Goal: Task Accomplishment & Management: Complete application form

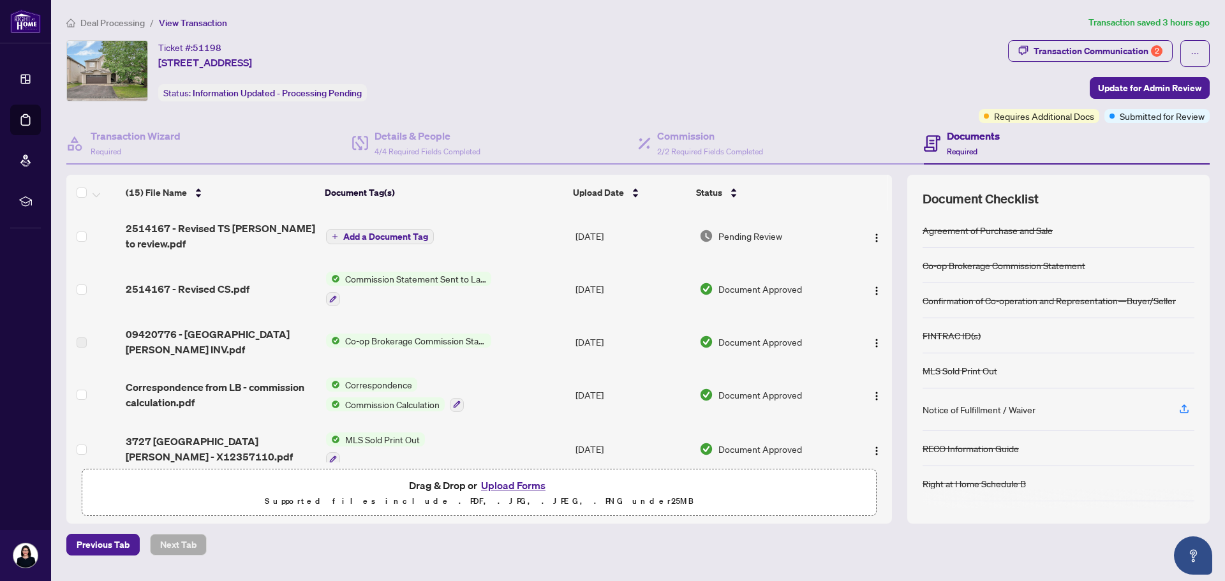
click at [374, 235] on span "Add a Document Tag" at bounding box center [385, 236] width 85 height 9
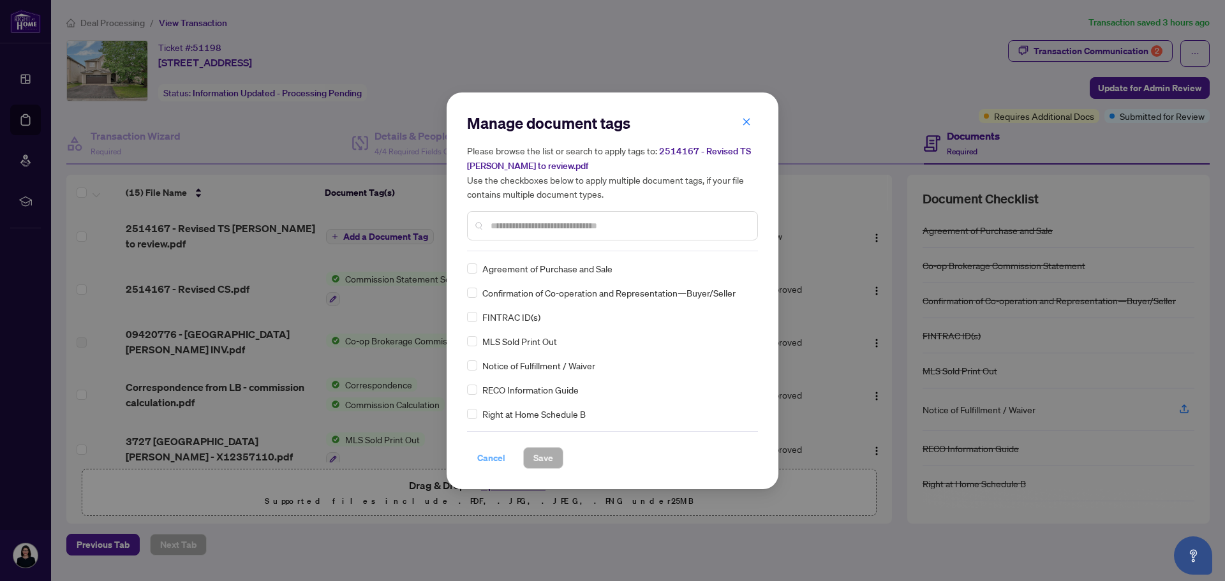
click at [488, 458] on span "Cancel" at bounding box center [491, 458] width 28 height 20
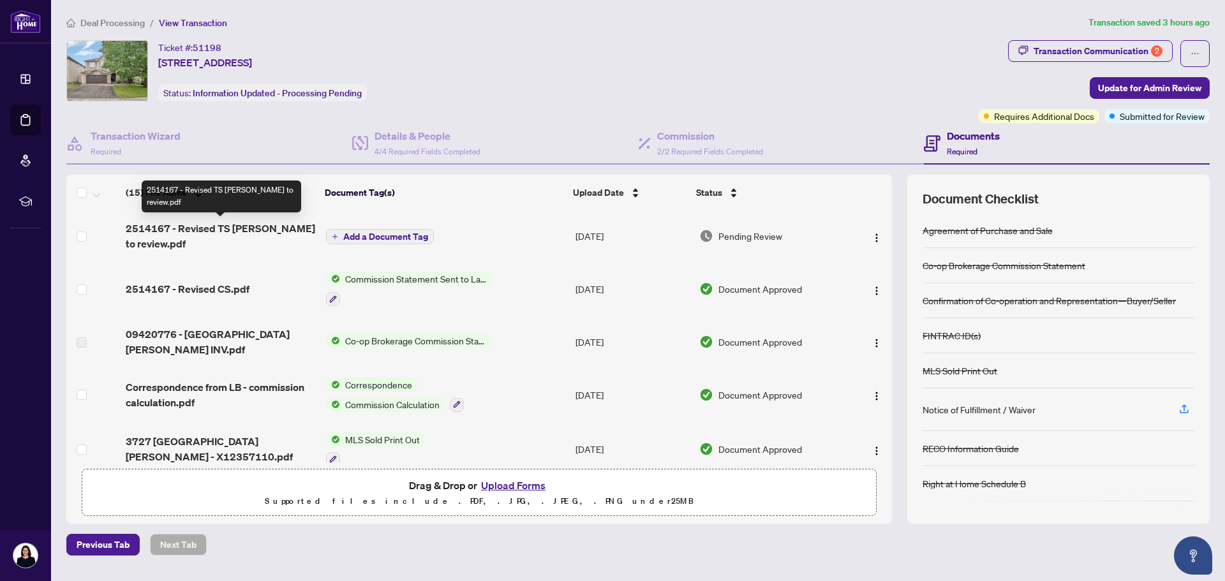
click at [233, 224] on span "2514167 - Revised TS [PERSON_NAME] to review.pdf" at bounding box center [220, 236] width 189 height 31
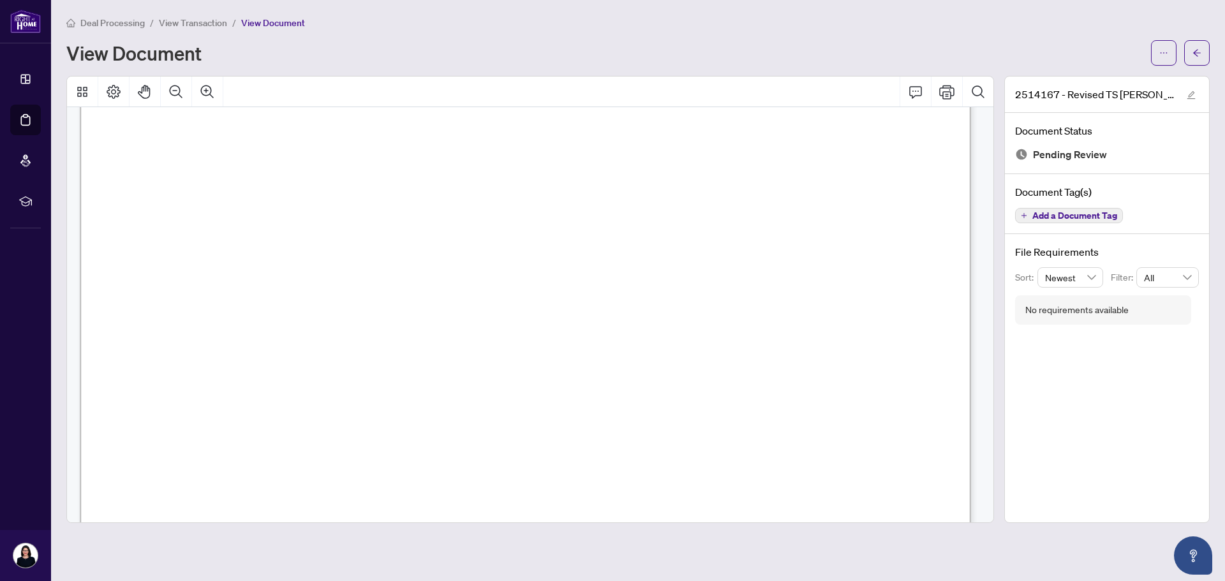
scroll to position [319, 0]
click at [1158, 47] on button "button" at bounding box center [1164, 53] width 26 height 26
click at [1101, 79] on span "Download" at bounding box center [1117, 80] width 97 height 14
click at [263, 23] on span "View Document" at bounding box center [273, 22] width 64 height 11
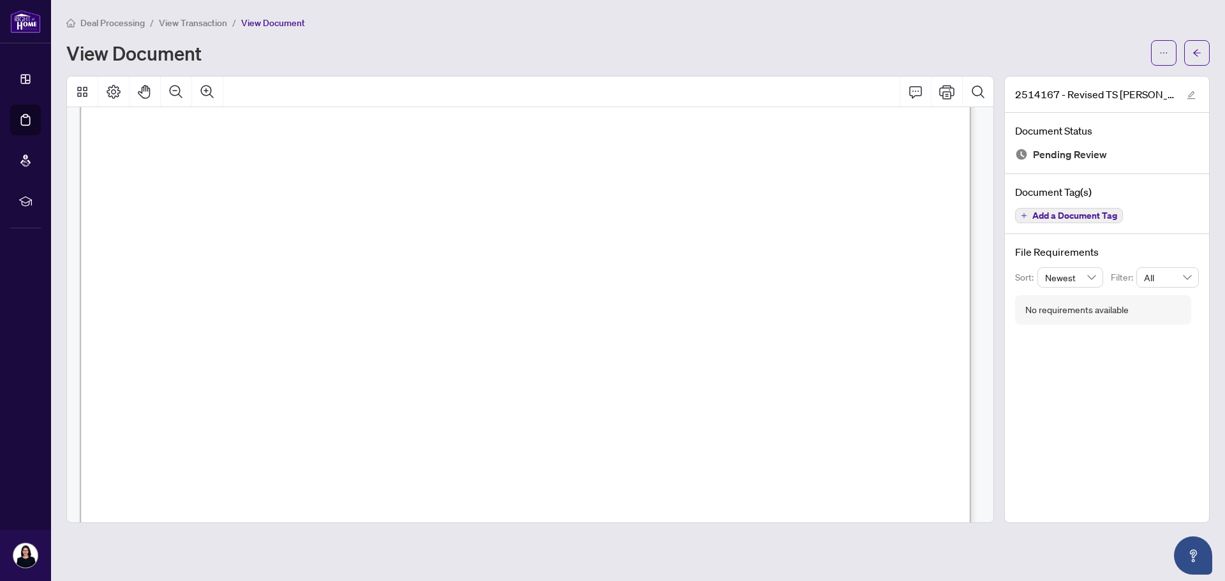
click at [273, 21] on span "View Document" at bounding box center [273, 22] width 64 height 11
click at [1200, 47] on span "button" at bounding box center [1196, 53] width 9 height 20
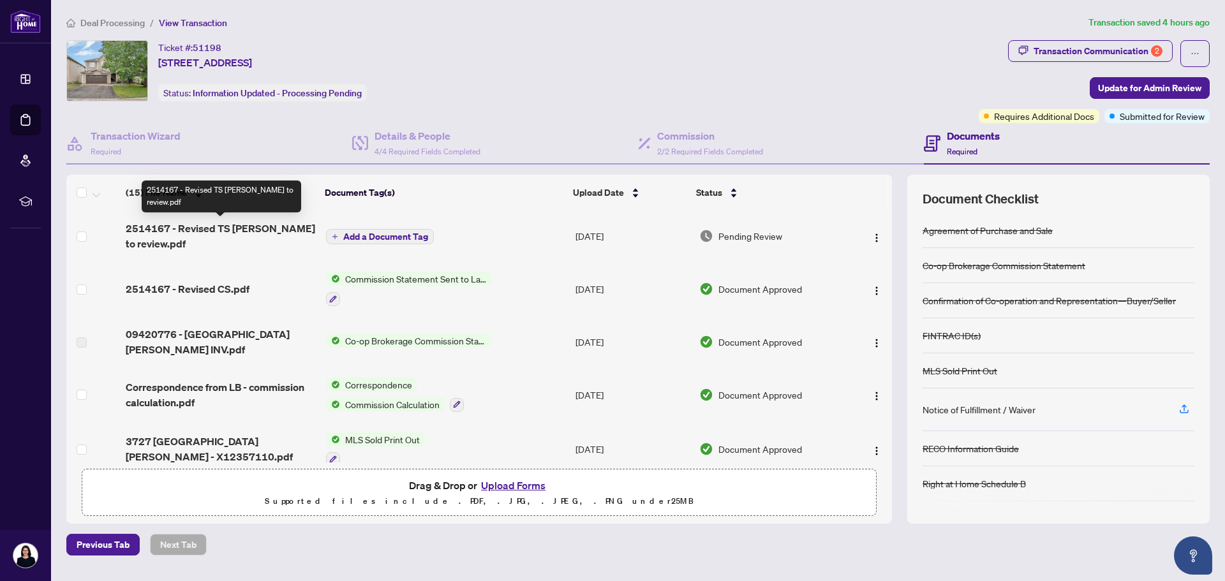
click at [247, 224] on span "2514167 - Revised TS [PERSON_NAME] to review.pdf" at bounding box center [220, 236] width 189 height 31
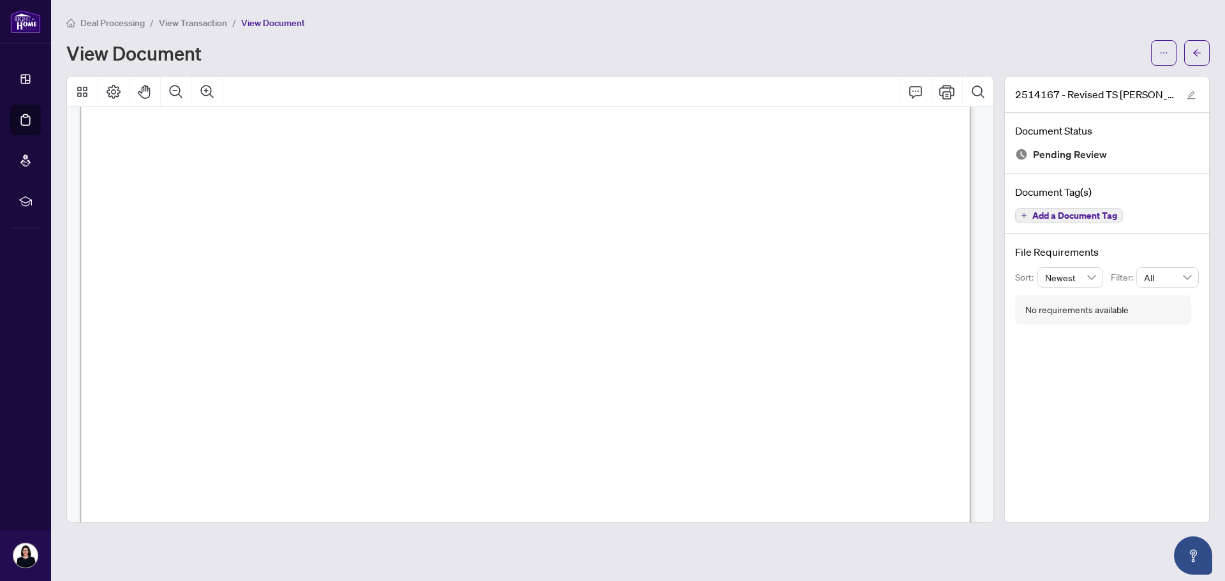
scroll to position [212, 0]
click at [1195, 54] on icon "arrow-left" at bounding box center [1197, 52] width 8 height 7
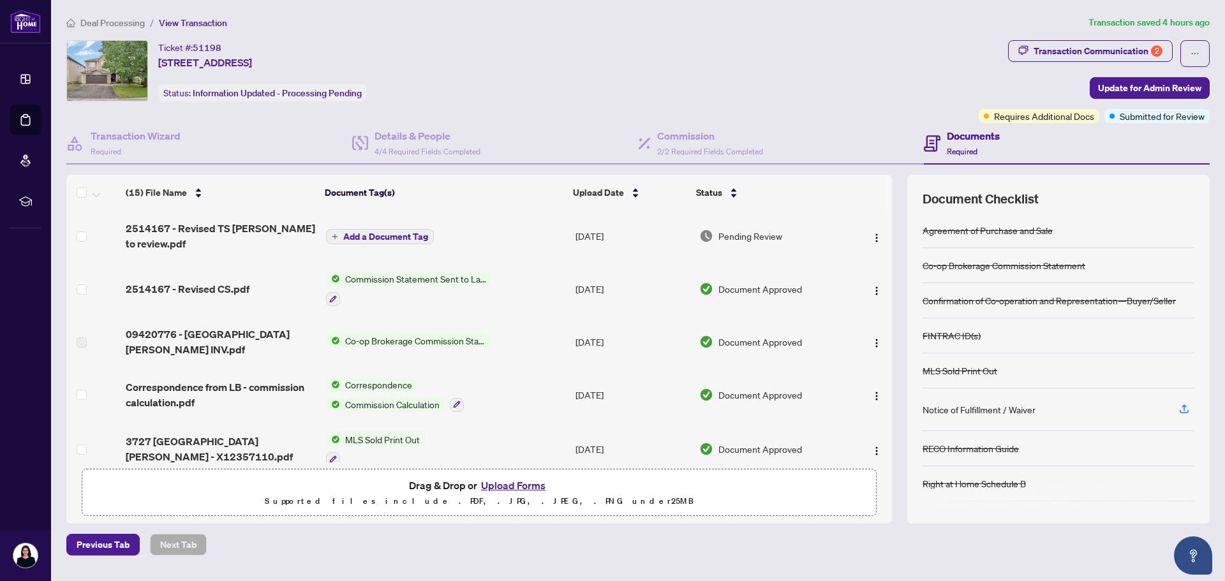
click at [499, 483] on button "Upload Forms" at bounding box center [513, 485] width 72 height 17
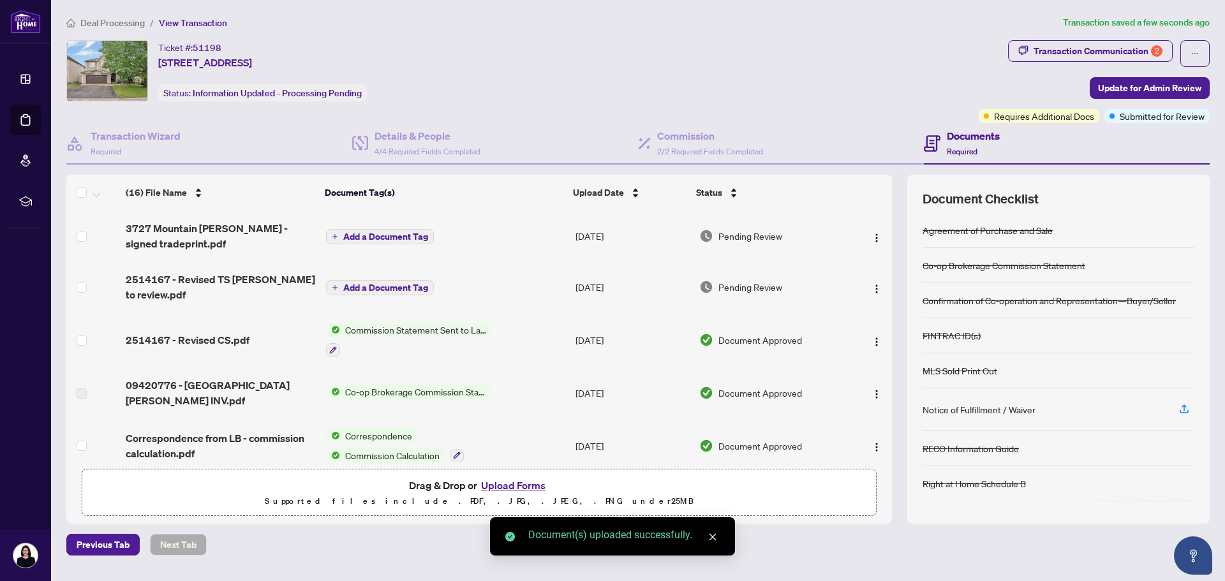
click at [392, 235] on span "Add a Document Tag" at bounding box center [385, 236] width 85 height 9
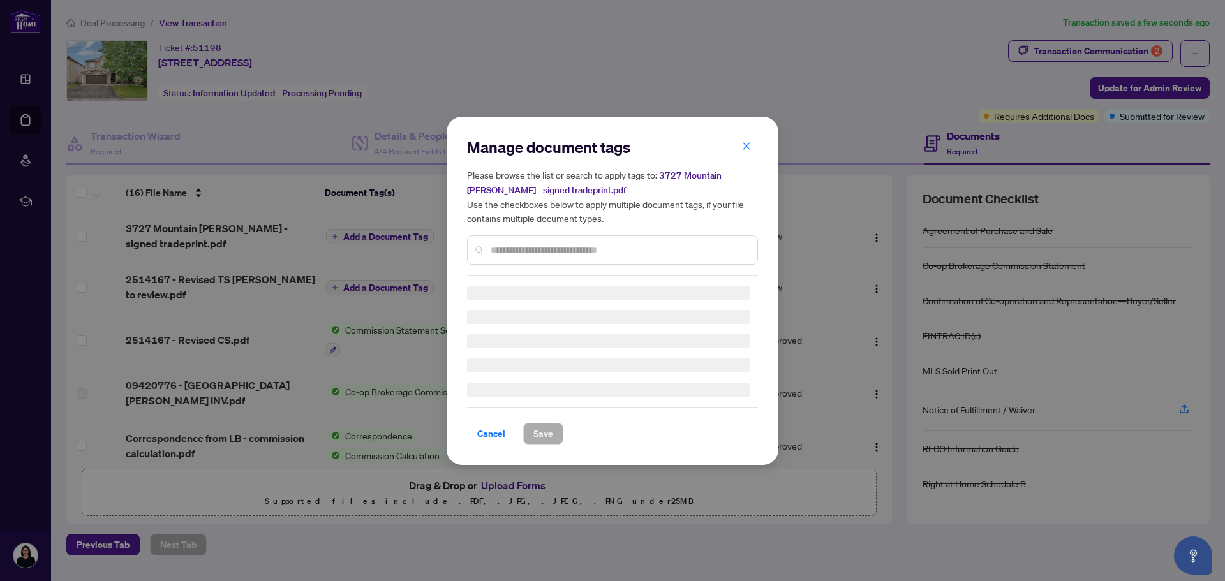
click at [501, 247] on input "text" at bounding box center [618, 250] width 256 height 14
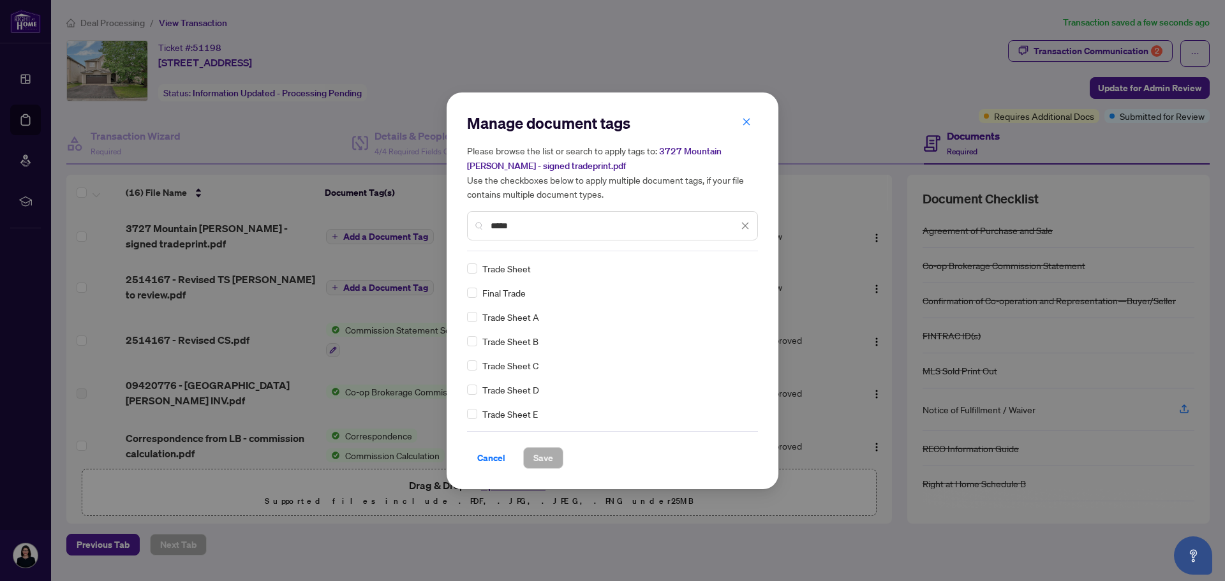
type input "*****"
click at [544, 459] on span "Save" at bounding box center [543, 458] width 20 height 20
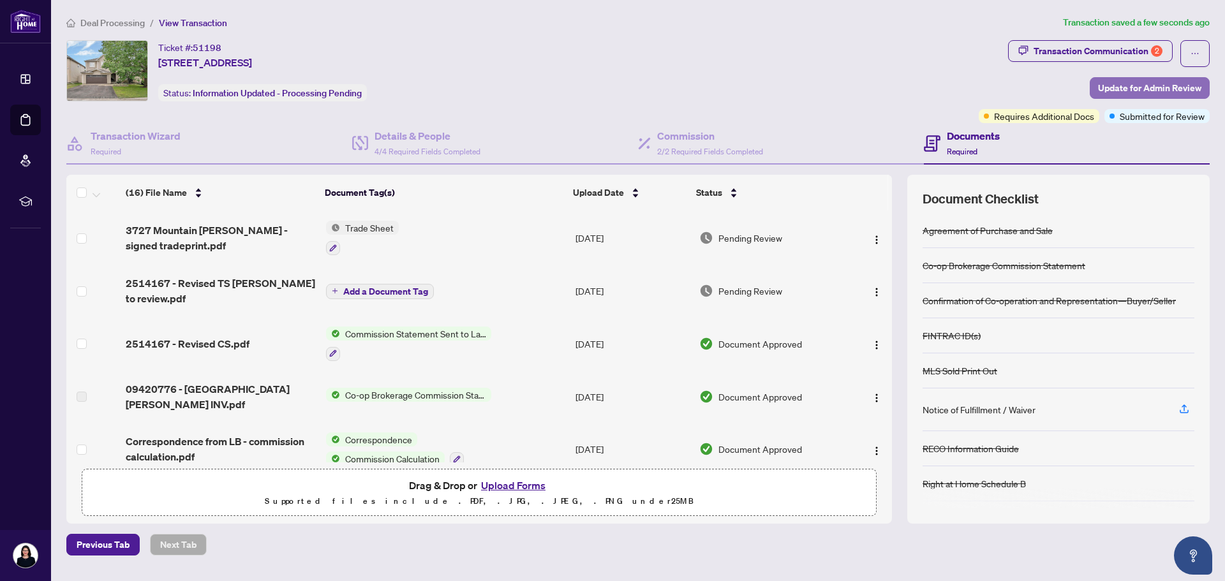
click at [1142, 84] on span "Update for Admin Review" at bounding box center [1149, 88] width 103 height 20
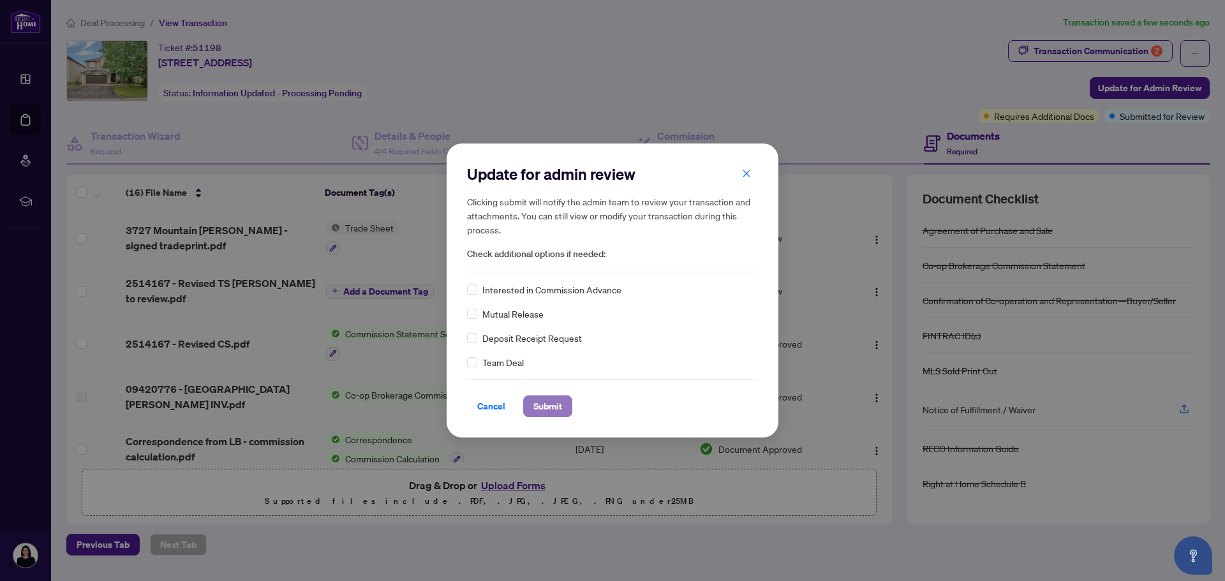
click at [548, 405] on span "Submit" at bounding box center [547, 406] width 29 height 20
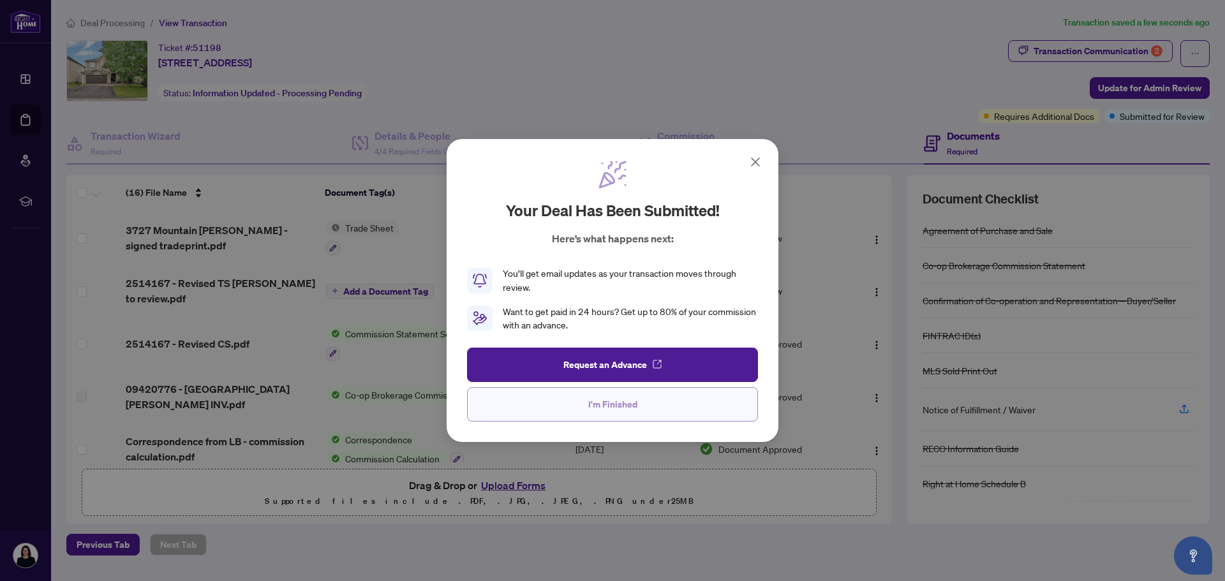
click at [651, 401] on button "I'm Finished" at bounding box center [612, 404] width 291 height 34
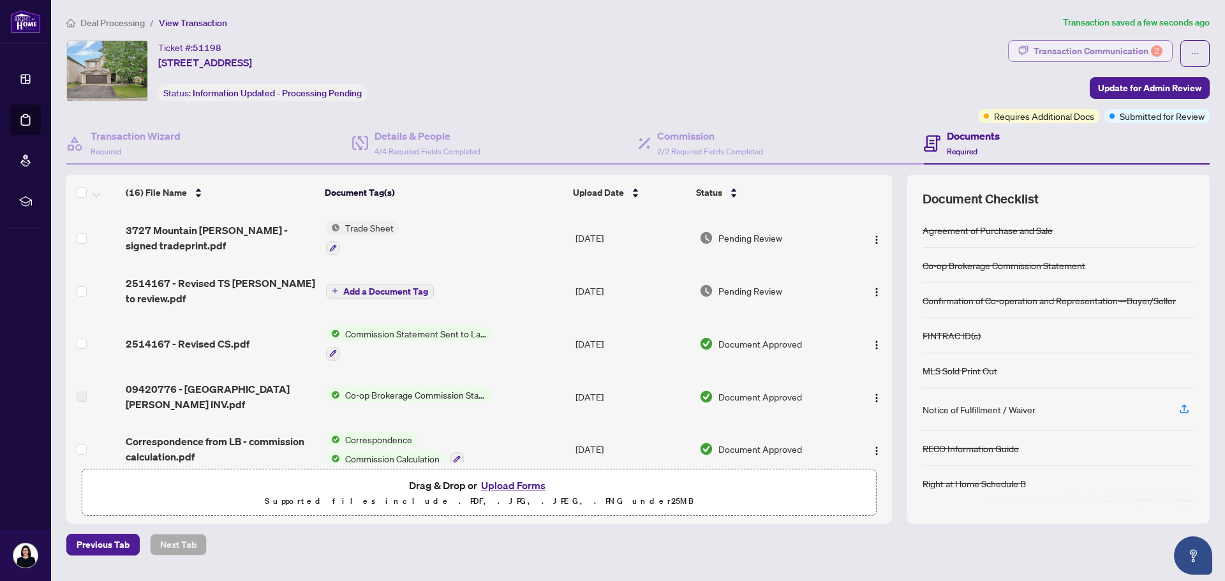
click at [1096, 47] on div "Transaction Communication 2" at bounding box center [1097, 51] width 129 height 20
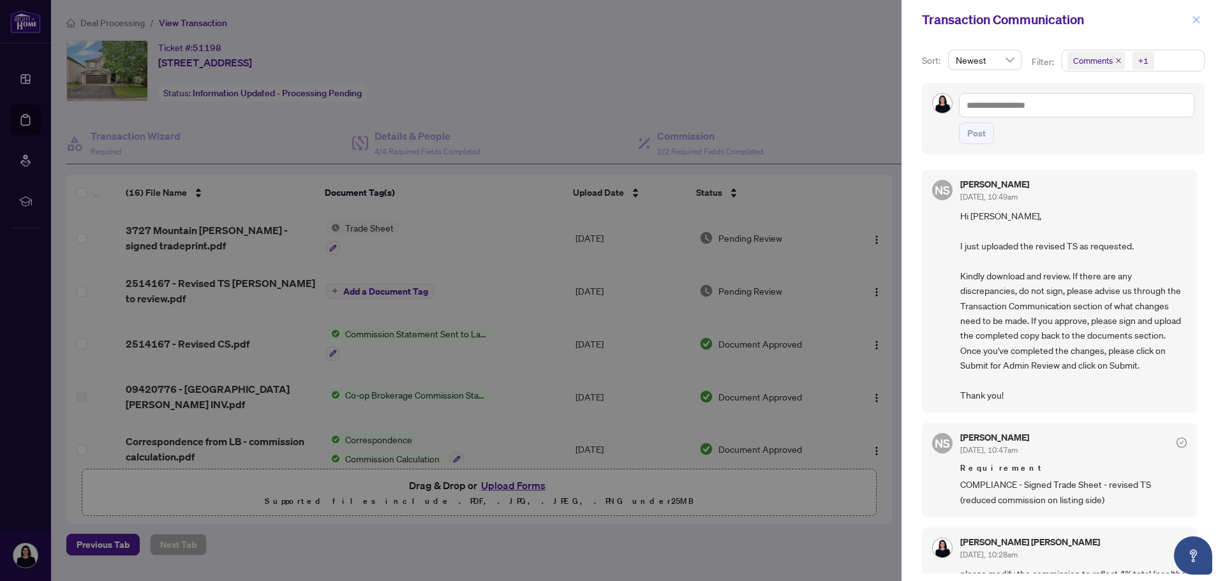
click at [1198, 18] on icon "close" at bounding box center [1196, 19] width 7 height 7
